Goal: Task Accomplishment & Management: Manage account settings

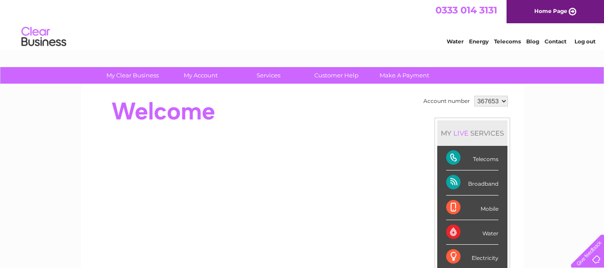
scroll to position [28, 0]
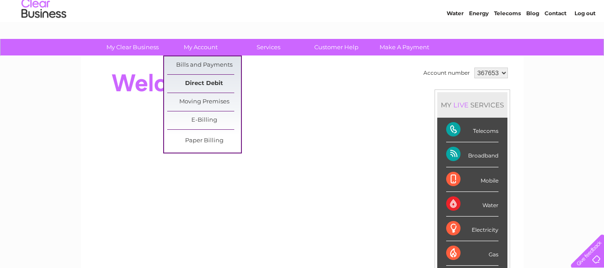
click at [200, 79] on link "Direct Debit" at bounding box center [204, 84] width 74 height 18
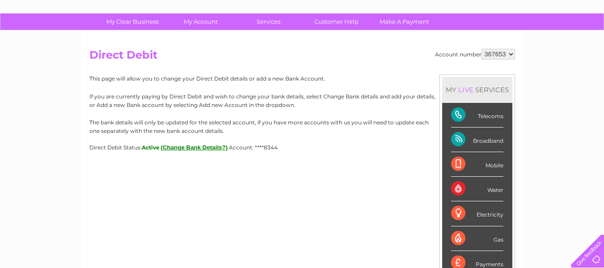
scroll to position [54, 0]
click at [192, 147] on button "(Change Bank Details?)" at bounding box center [194, 146] width 67 height 7
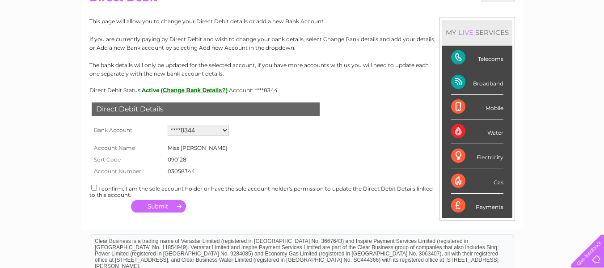
scroll to position [114, 0]
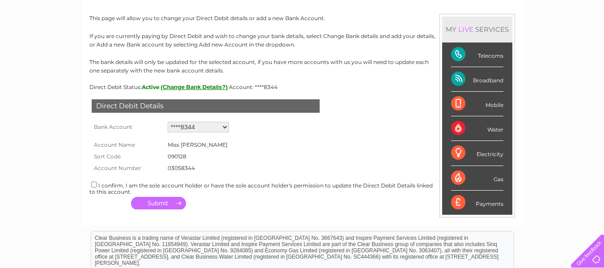
click at [92, 185] on input "checkbox" at bounding box center [94, 184] width 6 height 6
checkbox input "true"
click at [219, 129] on select "Add new account ****8344 ****8344 ****8344" at bounding box center [198, 127] width 61 height 11
select select "0"
click at [168, 122] on select "Add new account ****8344 ****8344 ****8344" at bounding box center [198, 127] width 61 height 11
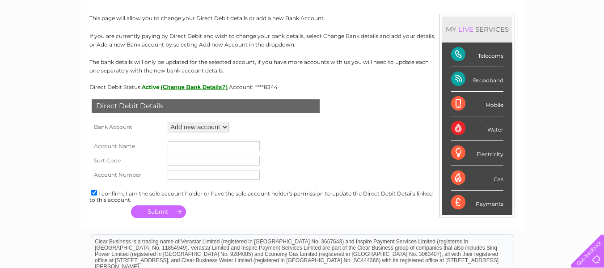
click at [204, 142] on input "text" at bounding box center [214, 146] width 92 height 10
type input "[PERSON_NAME]"
click at [185, 161] on input "text" at bounding box center [214, 161] width 92 height 10
type input "40-36-15"
click at [185, 173] on input "text" at bounding box center [214, 175] width 92 height 10
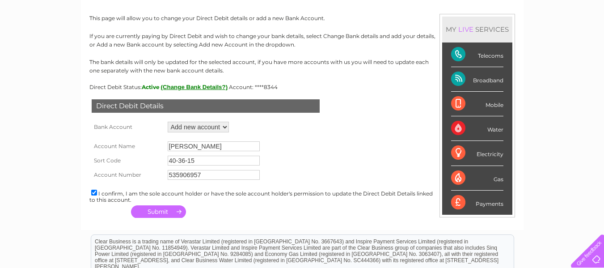
type input "535906957"
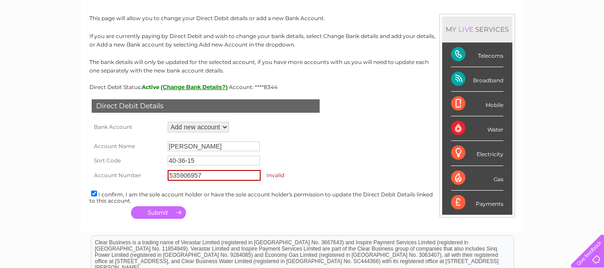
click at [159, 211] on button "button" at bounding box center [158, 212] width 55 height 13
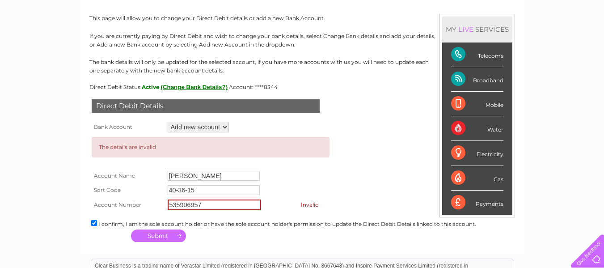
click at [179, 205] on input "535906957" at bounding box center [214, 204] width 93 height 11
type input "53906957"
click at [160, 237] on button "button" at bounding box center [158, 235] width 55 height 13
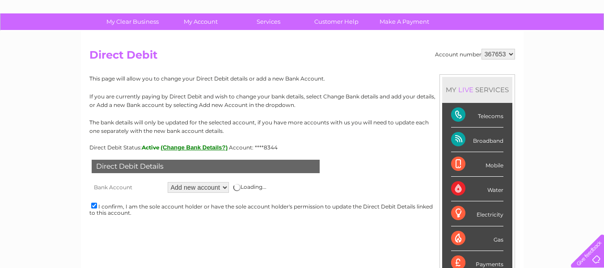
scroll to position [52, 0]
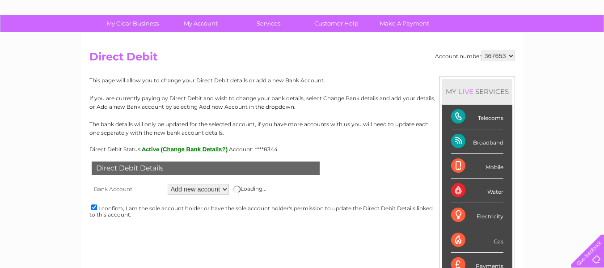
click at [509, 56] on select "367653" at bounding box center [498, 55] width 34 height 11
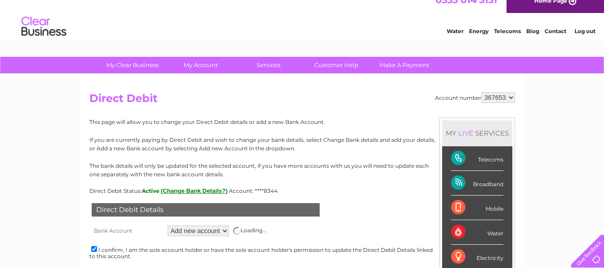
scroll to position [0, 0]
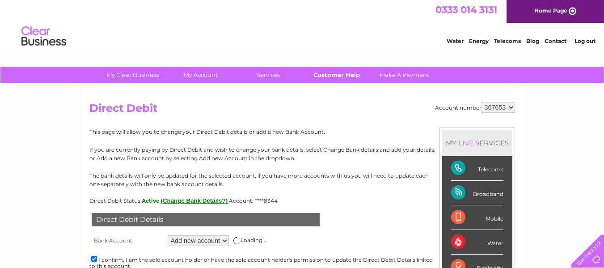
click at [328, 75] on link "Customer Help" at bounding box center [336, 75] width 74 height 17
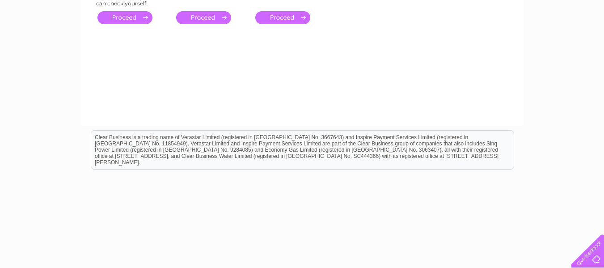
scroll to position [227, 0]
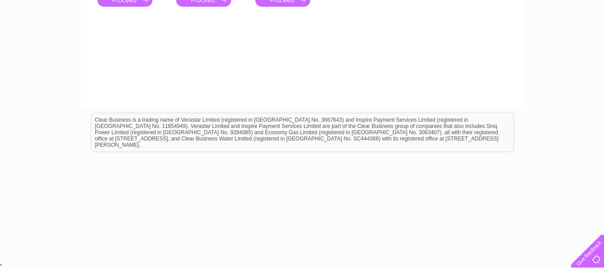
click at [590, 255] on div at bounding box center [585, 249] width 37 height 37
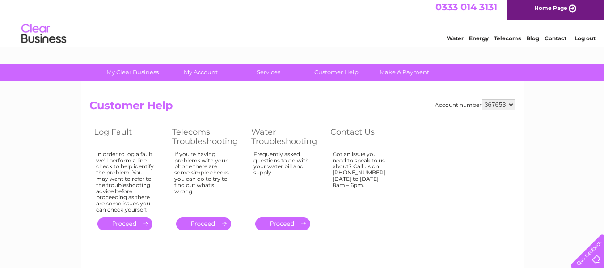
scroll to position [0, 0]
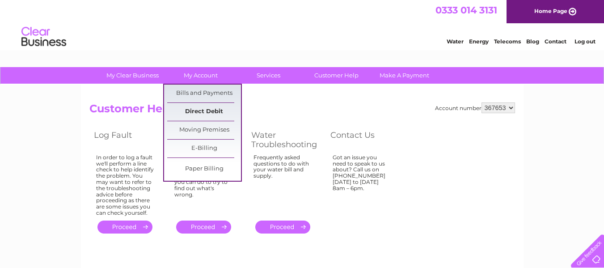
click at [207, 110] on link "Direct Debit" at bounding box center [204, 112] width 74 height 18
